Goal: Information Seeking & Learning: Understand process/instructions

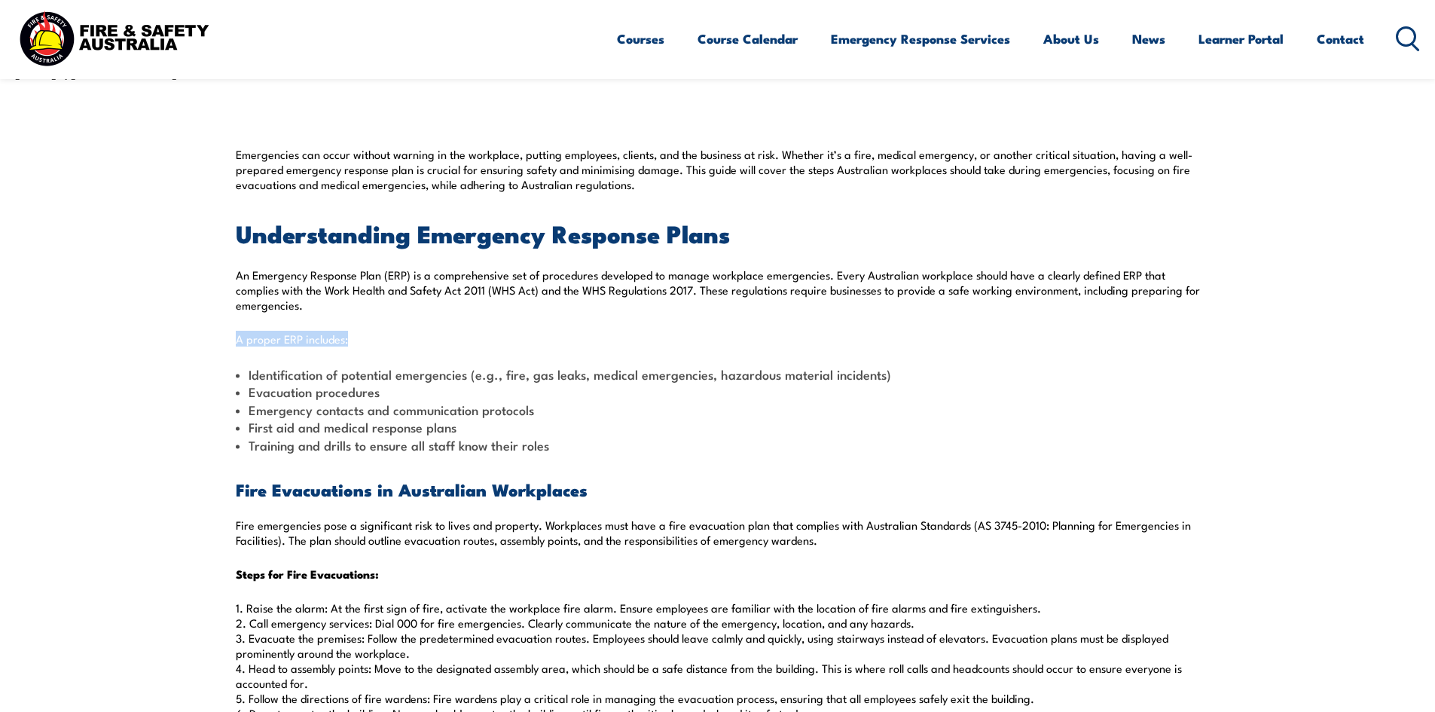
drag, startPoint x: 220, startPoint y: 339, endPoint x: 390, endPoint y: 344, distance: 170.3
drag, startPoint x: 380, startPoint y: 364, endPoint x: 374, endPoint y: 402, distance: 38.3
click at [380, 366] on li "Identification of potential emergencies (e.g., fire, gas leaks, medical emergen…" at bounding box center [718, 373] width 964 height 17
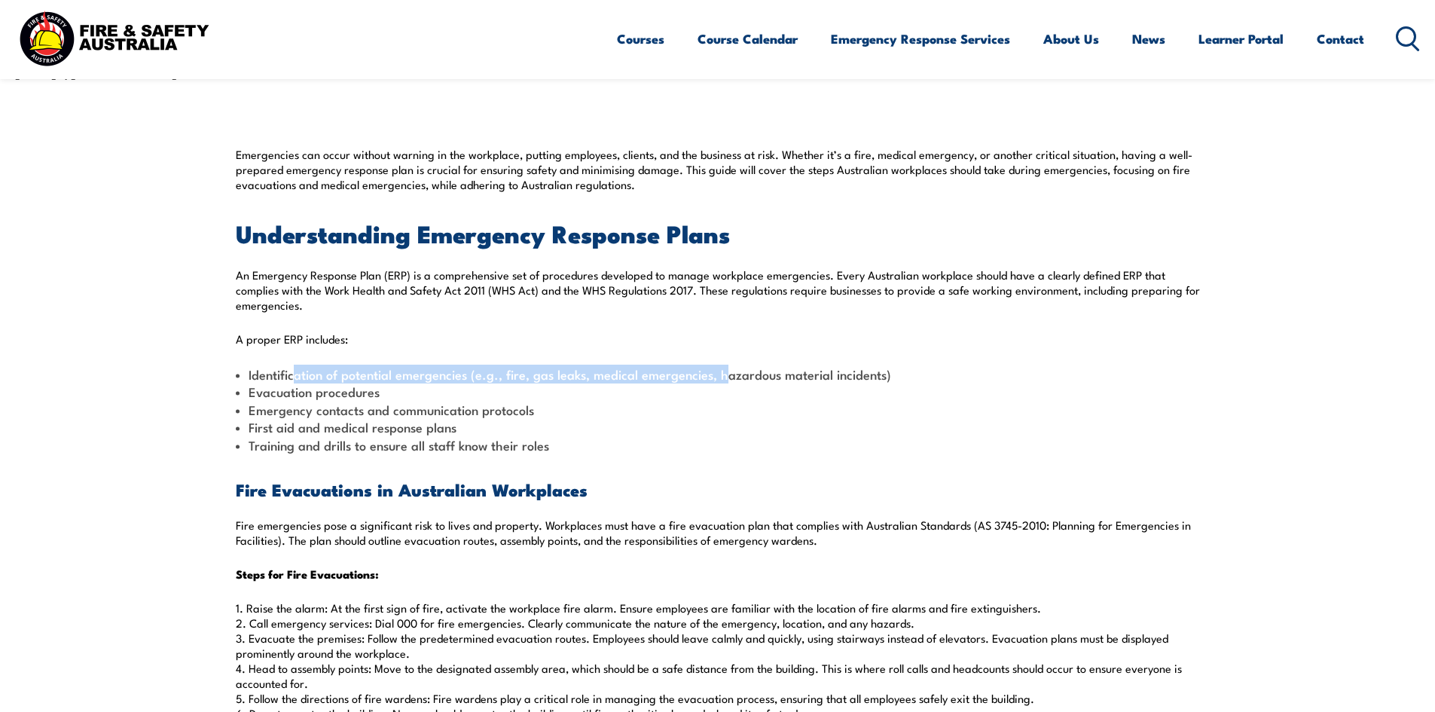
drag, startPoint x: 294, startPoint y: 372, endPoint x: 722, endPoint y: 370, distance: 427.8
click at [722, 370] on li "Identification of potential emergencies (e.g., fire, gas leaks, medical emergen…" at bounding box center [718, 373] width 964 height 17
drag, startPoint x: 745, startPoint y: 377, endPoint x: 785, endPoint y: 369, distance: 41.4
click at [746, 377] on li "Identification of potential emergencies (e.g., fire, gas leaks, medical emergen…" at bounding box center [718, 373] width 964 height 17
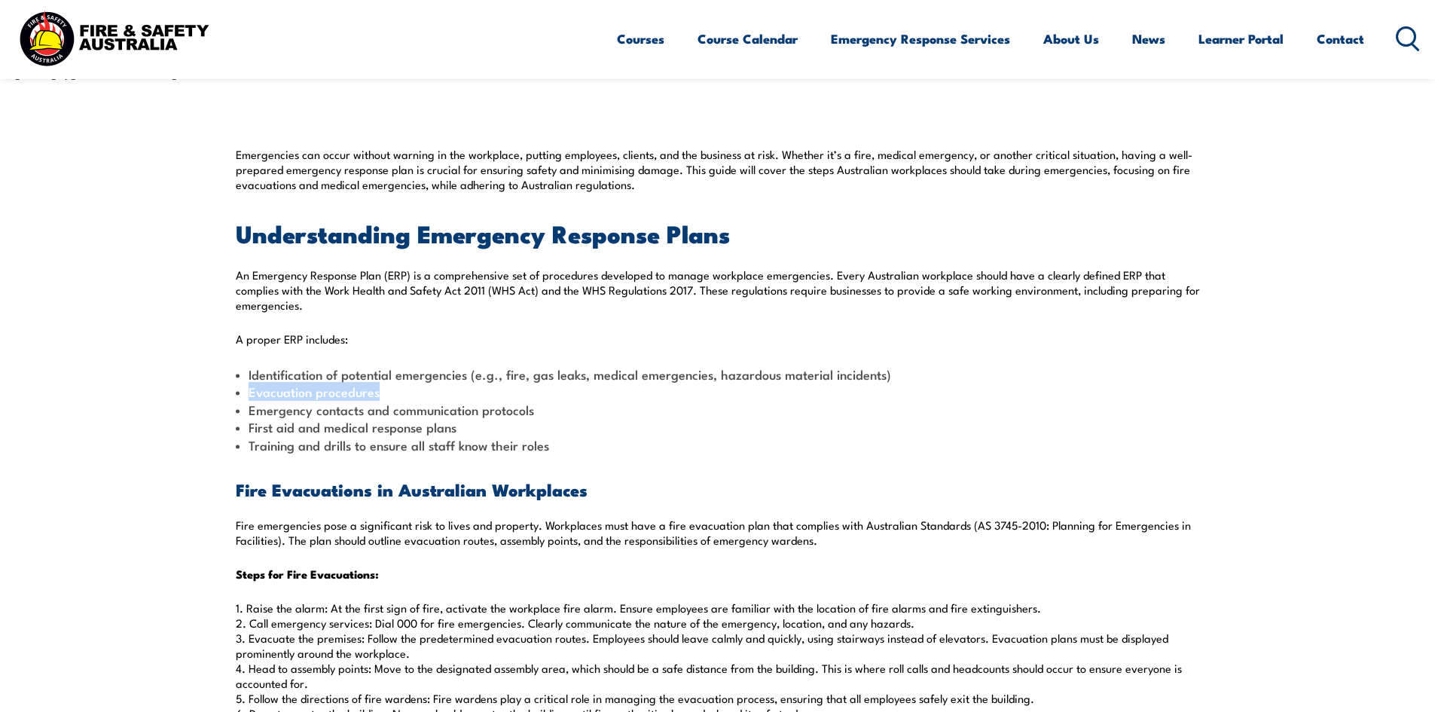
drag, startPoint x: 249, startPoint y: 396, endPoint x: 379, endPoint y: 394, distance: 129.6
click at [379, 394] on li "Evacuation procedures" at bounding box center [718, 391] width 964 height 17
drag, startPoint x: 247, startPoint y: 415, endPoint x: 549, endPoint y: 416, distance: 302.0
click at [549, 416] on li "Emergency contacts and communication protocols" at bounding box center [718, 409] width 964 height 17
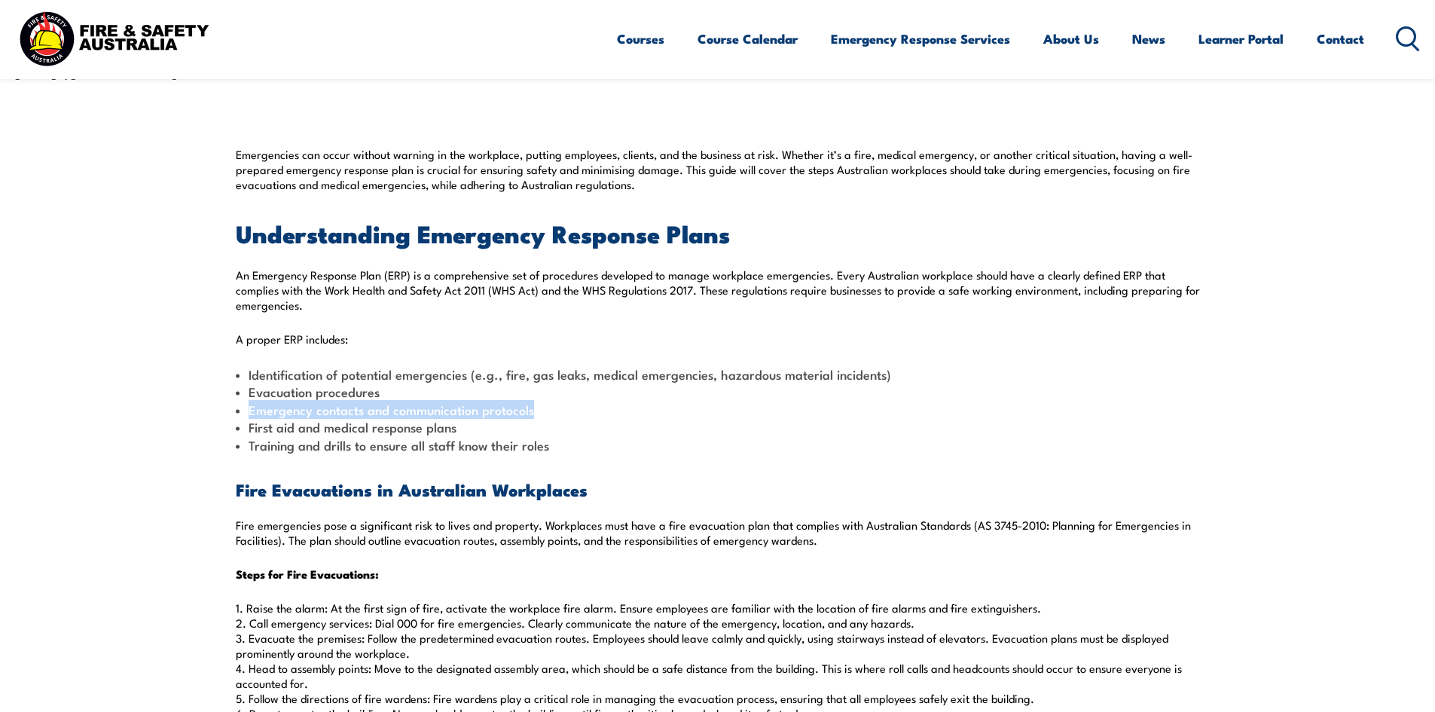
click at [549, 416] on li "Emergency contacts and communication protocols" at bounding box center [718, 409] width 964 height 17
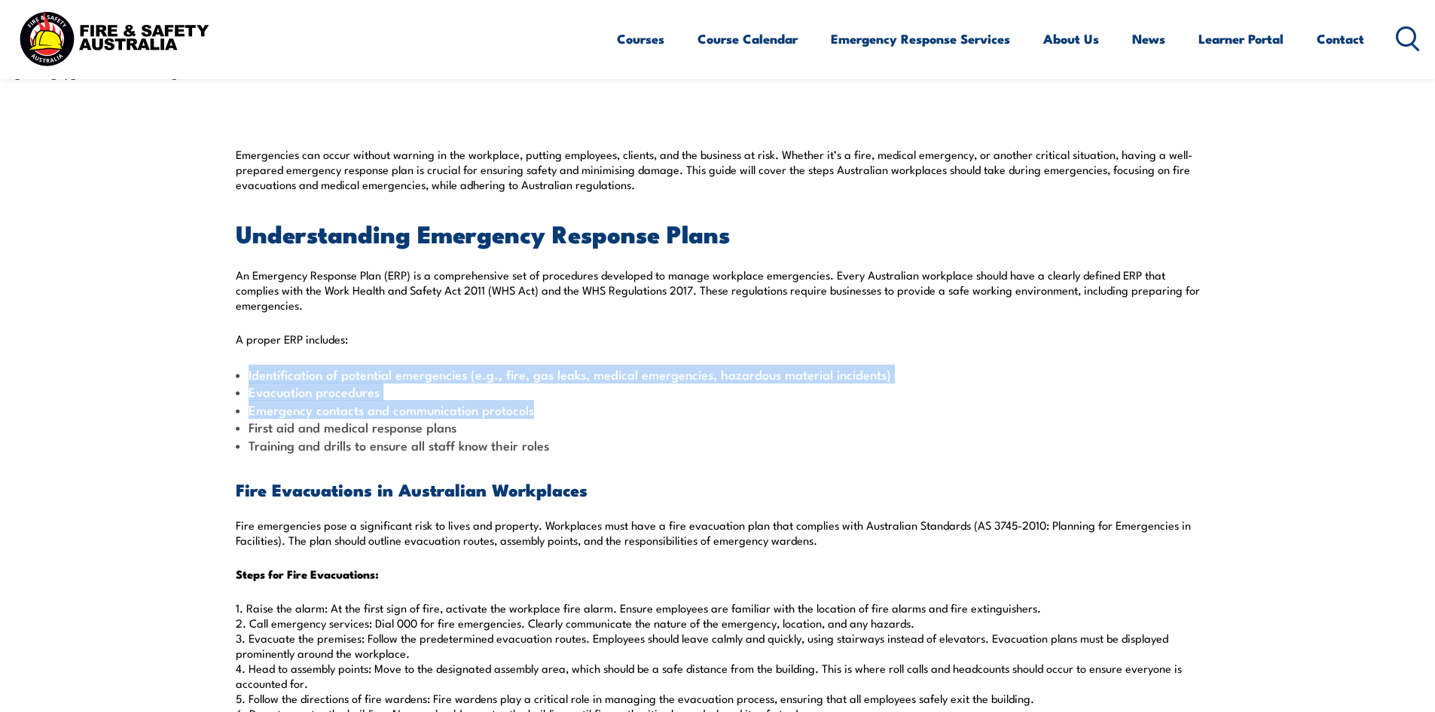
drag, startPoint x: 286, startPoint y: 413, endPoint x: 188, endPoint y: 378, distance: 103.9
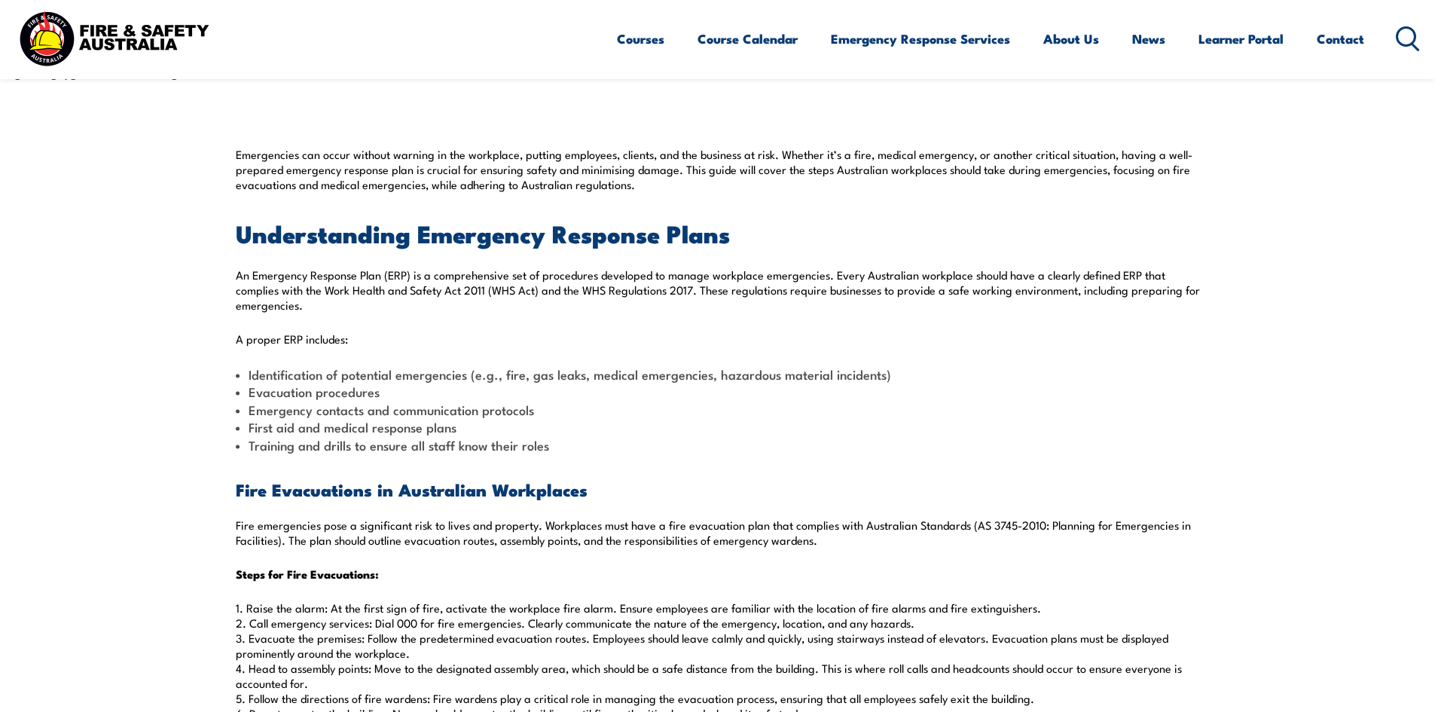
click at [454, 445] on li "Training and drills to ensure all staff know their roles" at bounding box center [718, 444] width 964 height 17
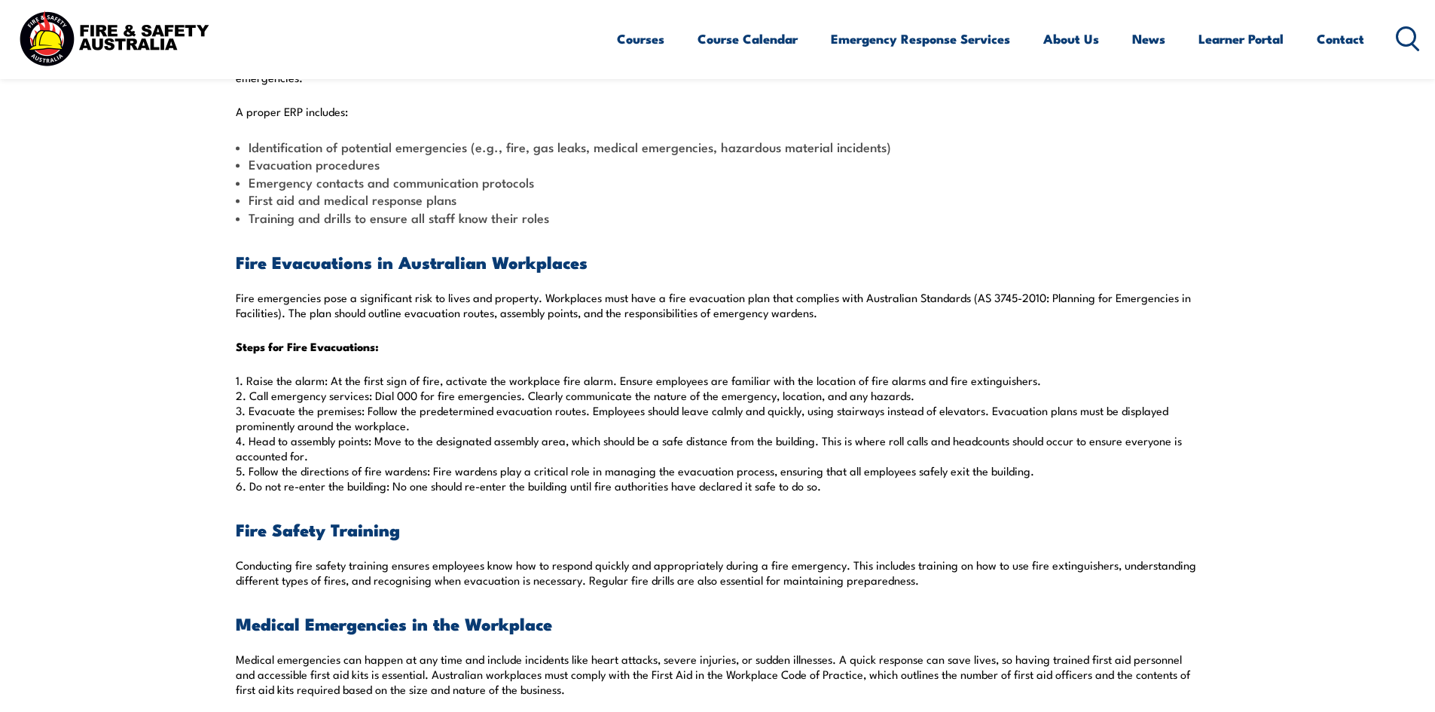
scroll to position [602, 0]
drag, startPoint x: 233, startPoint y: 258, endPoint x: 346, endPoint y: 269, distance: 112.7
drag, startPoint x: 270, startPoint y: 124, endPoint x: 218, endPoint y: 112, distance: 54.1
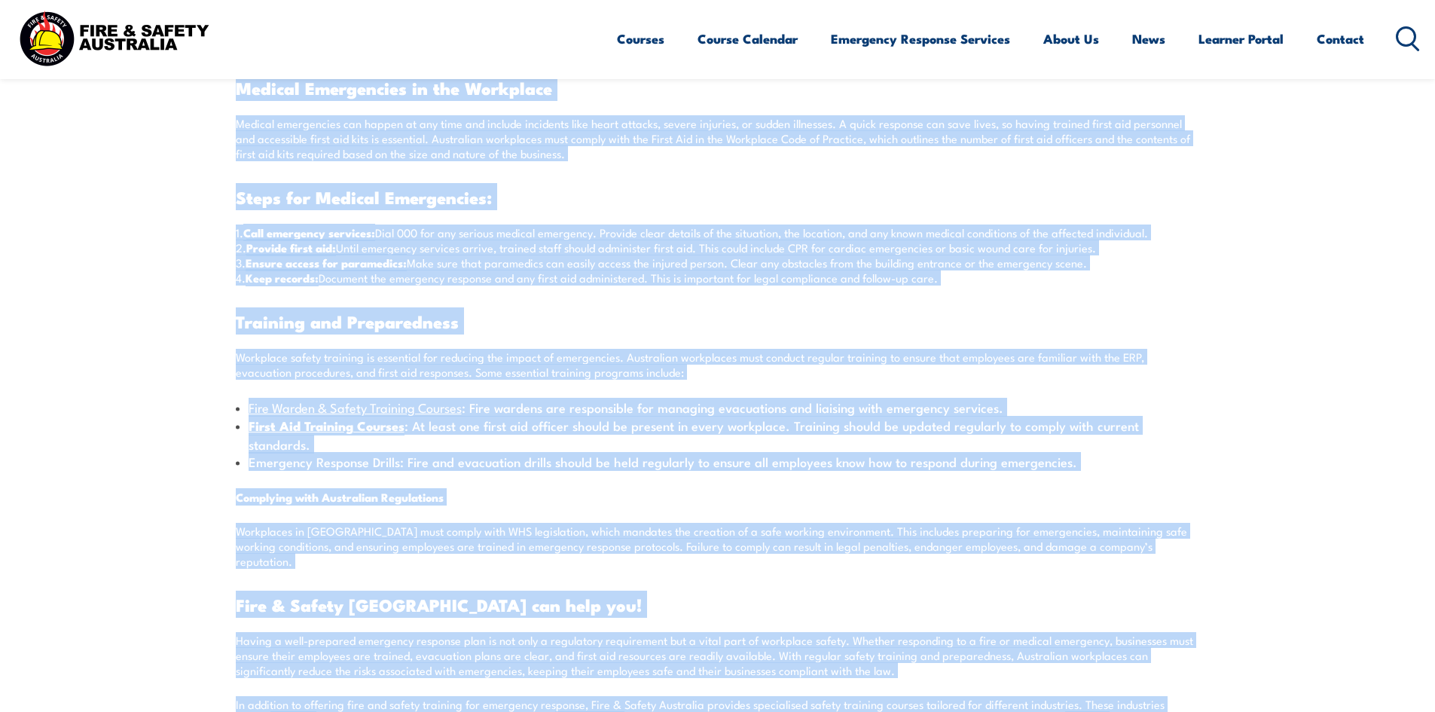
scroll to position [1155, 0]
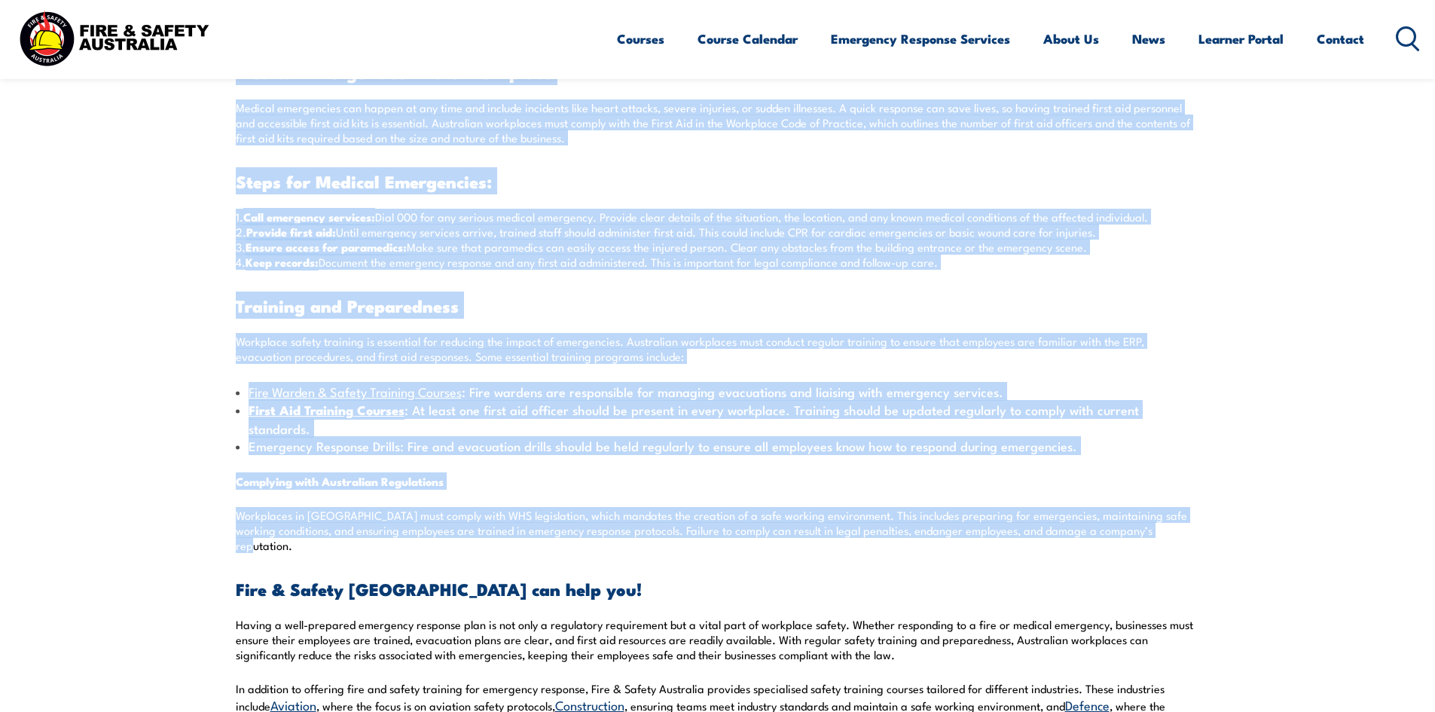
drag, startPoint x: 233, startPoint y: 113, endPoint x: 1195, endPoint y: 510, distance: 1041.1
click at [1195, 510] on section "Emergencies can occur without warning in the workplace, putting employees, clie…" at bounding box center [717, 234] width 1435 height 1860
copy div "A proper ERP includes: Identification of potential emergencies (e.g., fire, gas…"
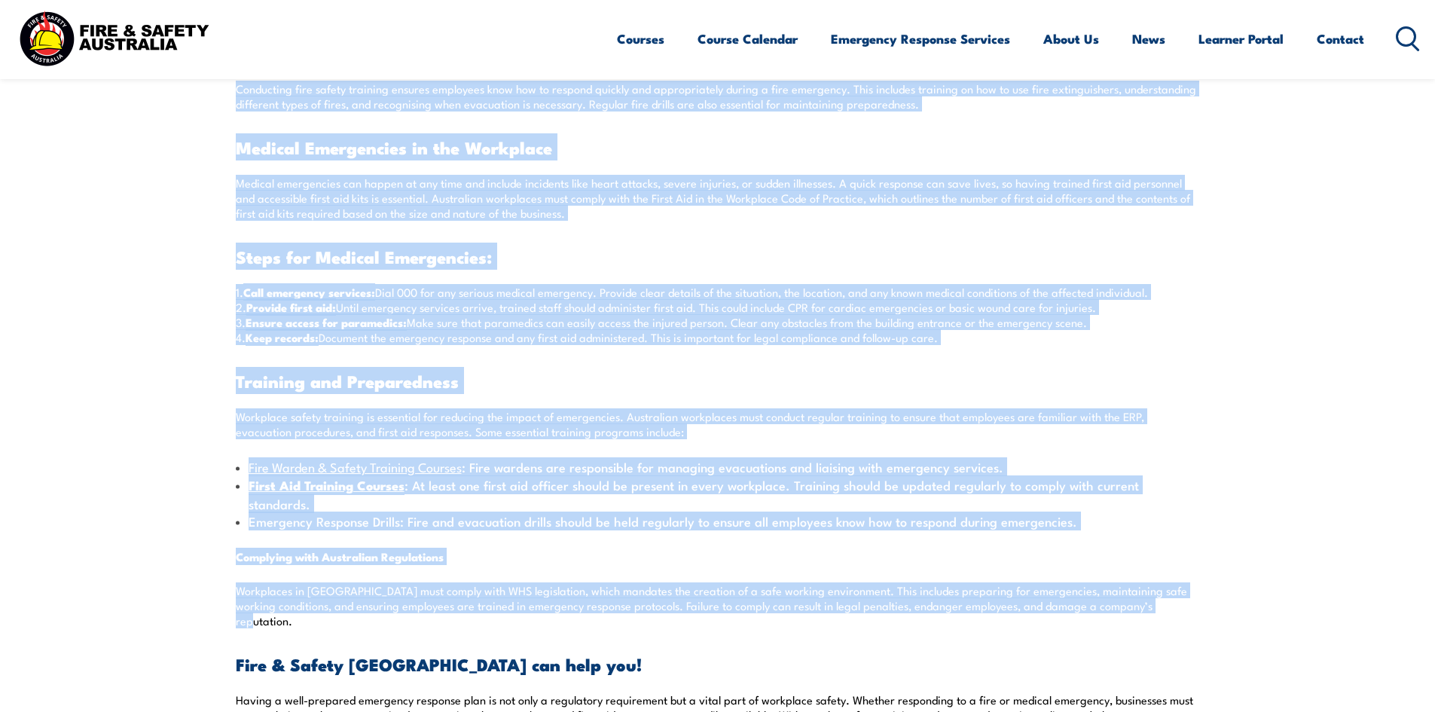
click at [364, 364] on div "Emergencies can occur without warning in the workplace, putting employees, clie…" at bounding box center [718, 309] width 964 height 1732
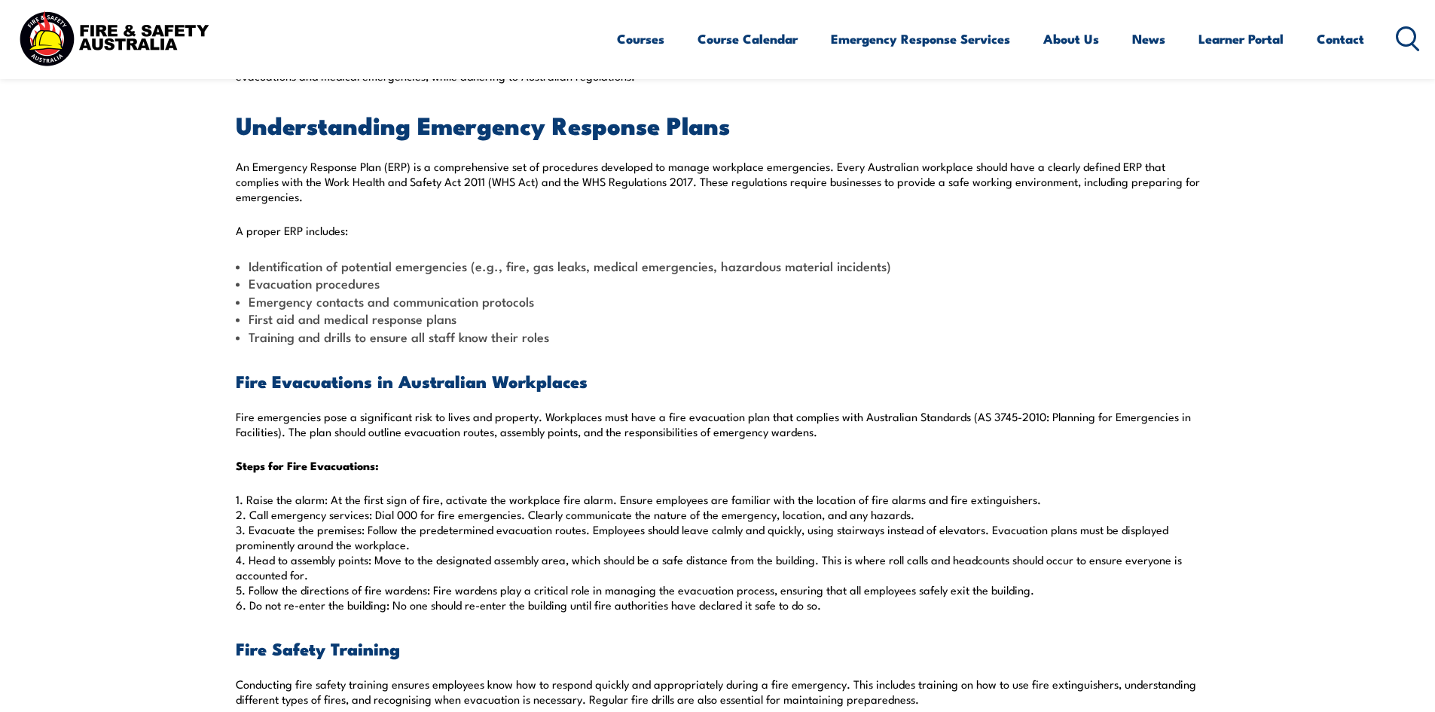
scroll to position [477, 0]
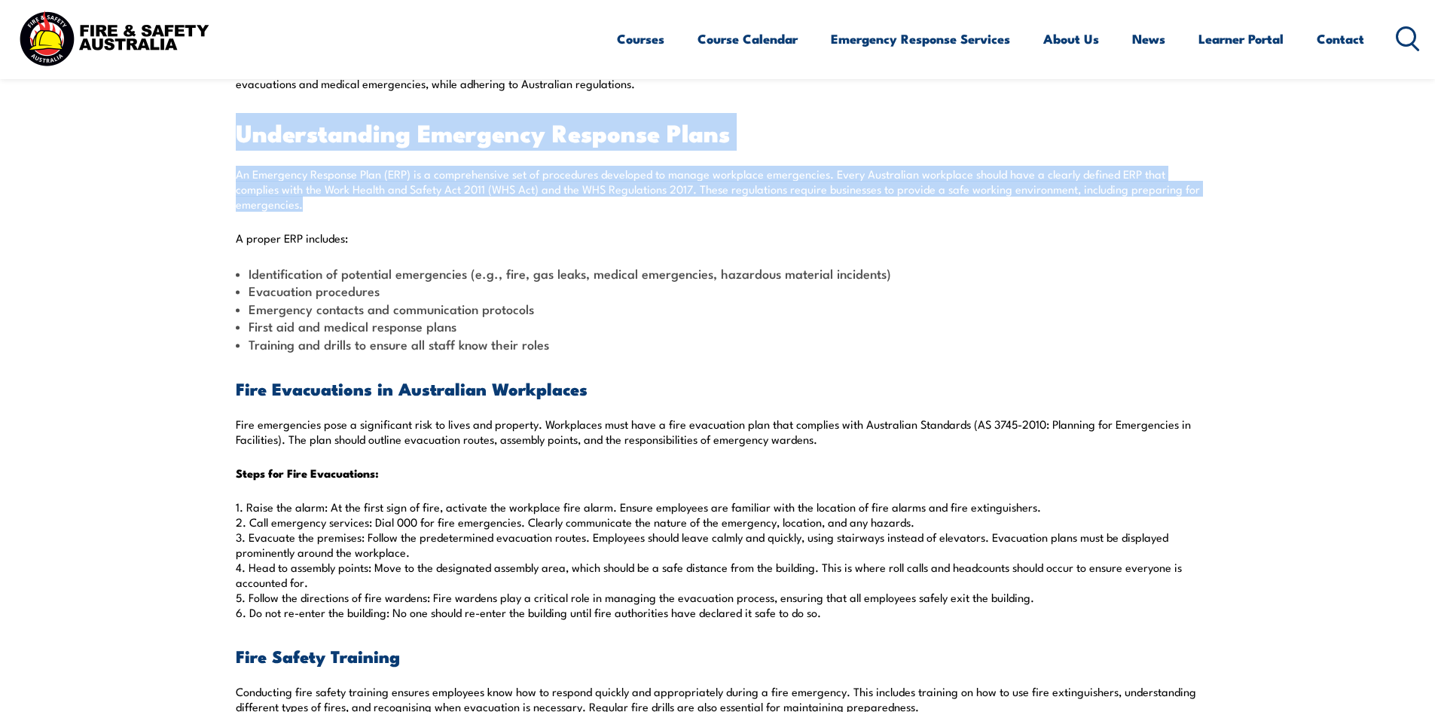
drag, startPoint x: 240, startPoint y: 133, endPoint x: 304, endPoint y: 208, distance: 98.8
copy div "Understanding Emergency Response Plans An Emergency Response Plan (ERP) is a co…"
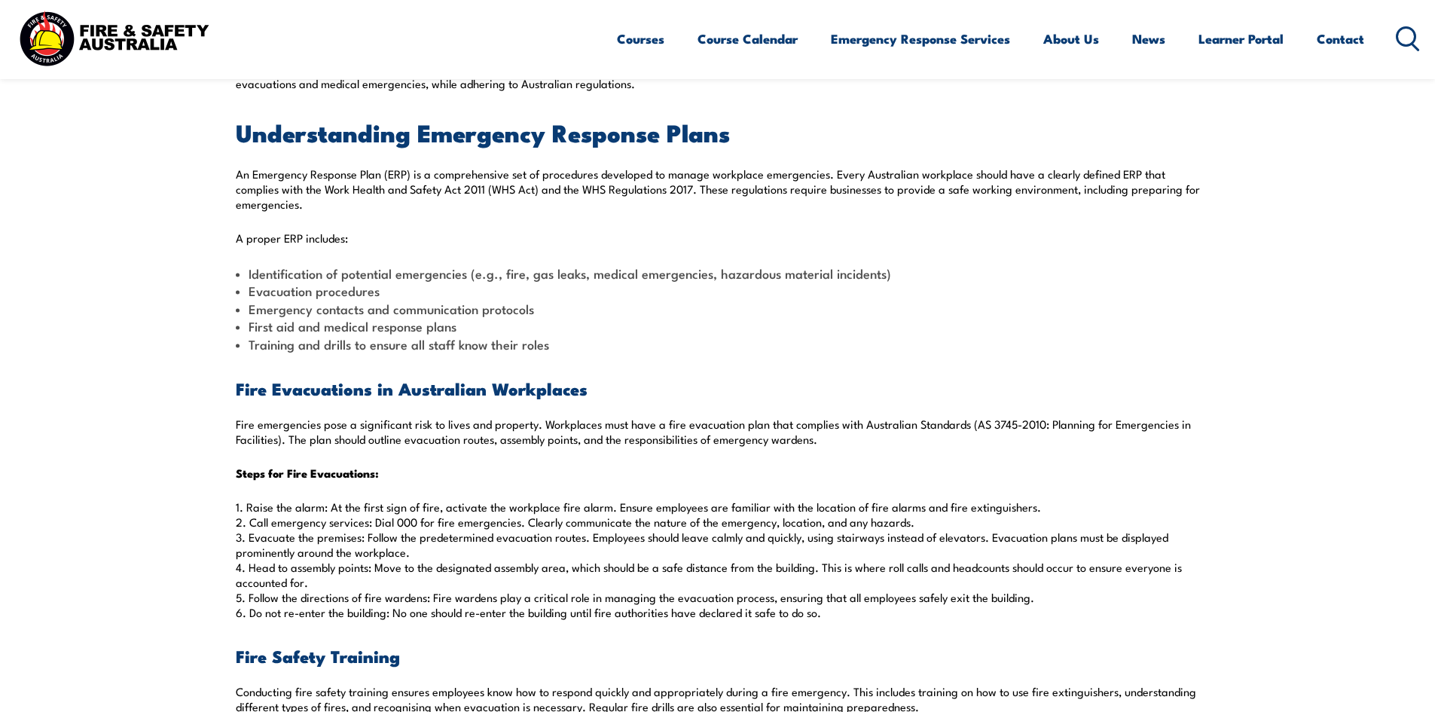
click at [584, 278] on li "Identification of potential emergencies (e.g., fire, gas leaks, medical emergen…" at bounding box center [718, 272] width 964 height 17
